Goal: Ask a question

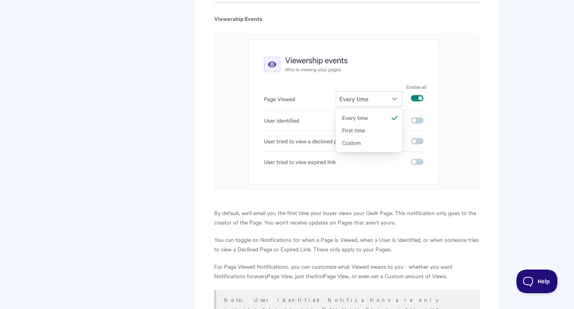
scroll to position [1039, 0]
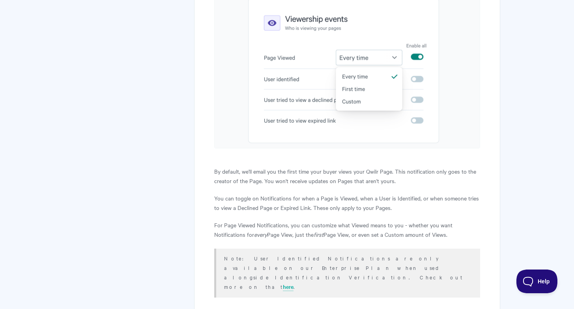
click at [386, 77] on img at bounding box center [346, 70] width 265 height 156
click at [378, 74] on img at bounding box center [346, 70] width 265 height 156
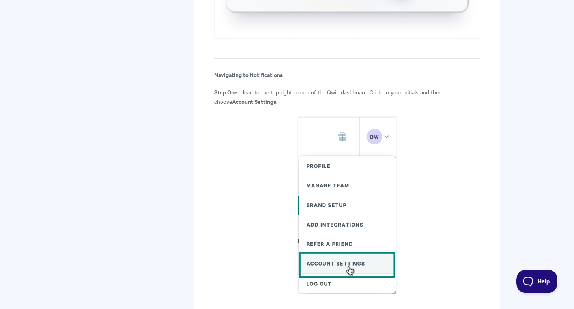
scroll to position [164, 0]
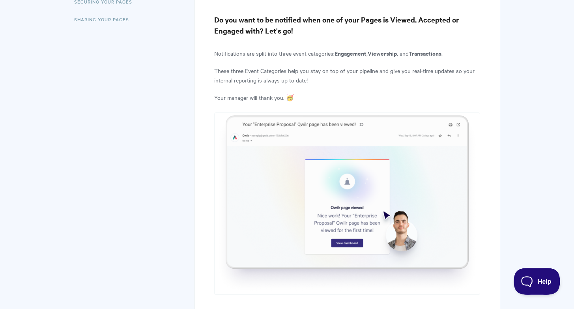
click at [526, 272] on button "Help" at bounding box center [533, 280] width 41 height 24
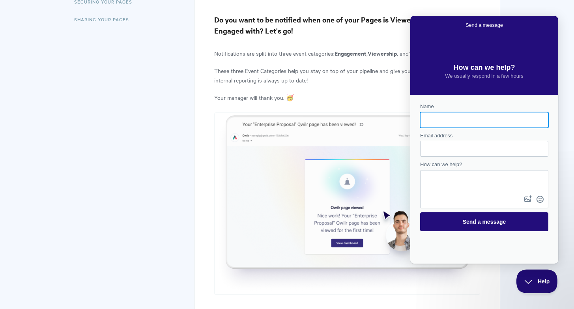
scroll to position [0, 0]
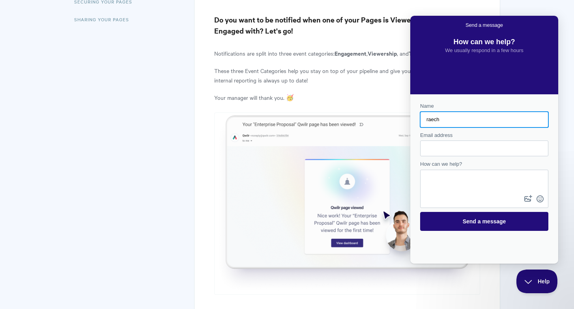
type input "raech"
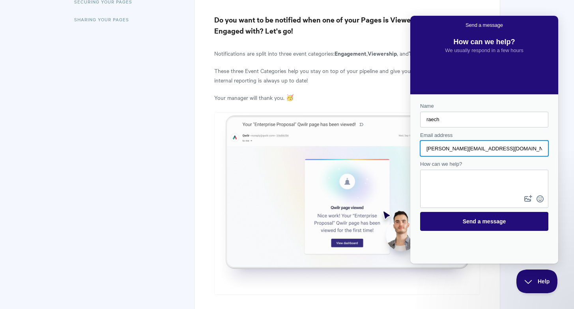
type input "[PERSON_NAME][EMAIL_ADDRESS][DOMAIN_NAME]"
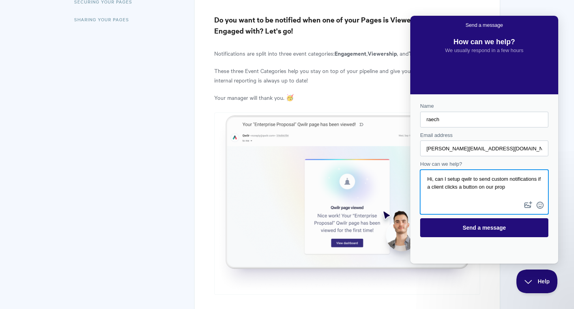
scroll to position [4, 0]
paste textarea "Contact form"
type textarea "Hi, can I setup qwilr to send custom notifications if a client clicks a button …"
click at [528, 205] on button "image-plus" at bounding box center [528, 205] width 12 height 13
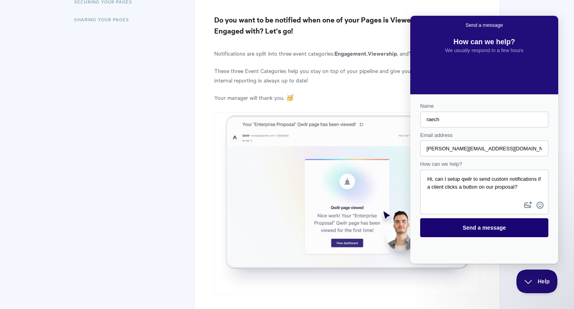
click at [519, 230] on span "Send a message" at bounding box center [484, 227] width 111 height 18
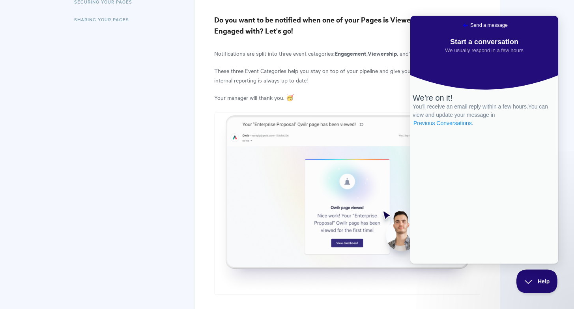
click at [470, 127] on link "Previous Conversations ." at bounding box center [443, 123] width 62 height 8
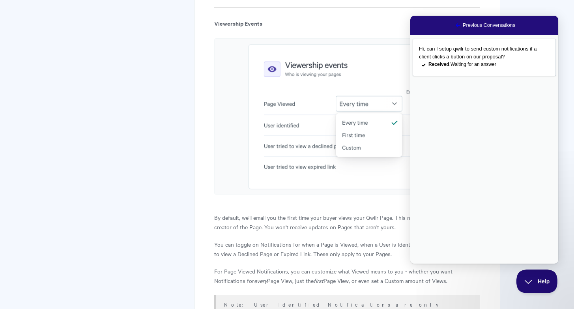
scroll to position [1146, 0]
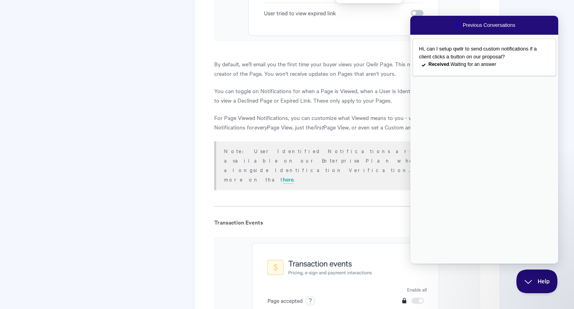
click at [453, 28] on link "Go back" at bounding box center [457, 25] width 9 height 9
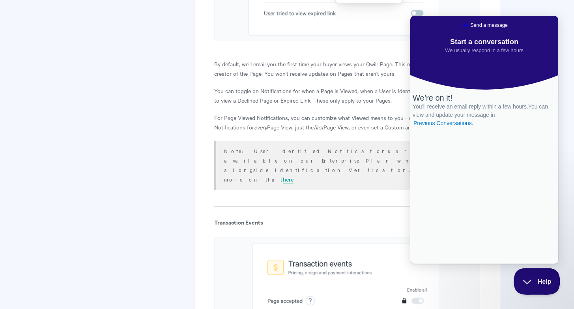
click at [538, 281] on span "Help" at bounding box center [533, 280] width 41 height 6
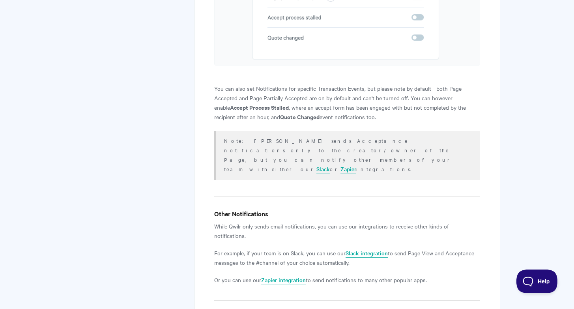
scroll to position [1083, 0]
